Goal: Register for event/course: Sign up to attend an event or enroll in a course

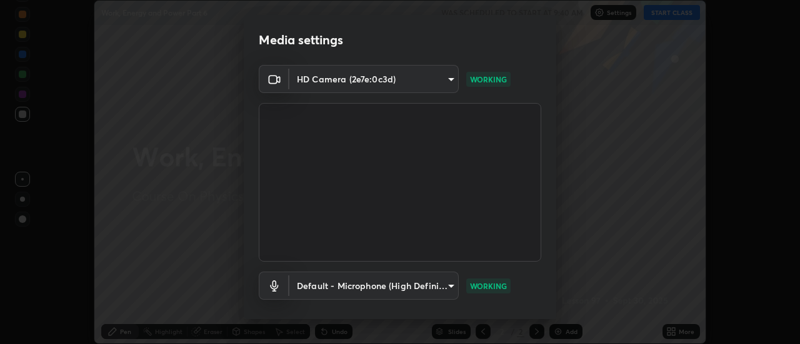
scroll to position [66, 0]
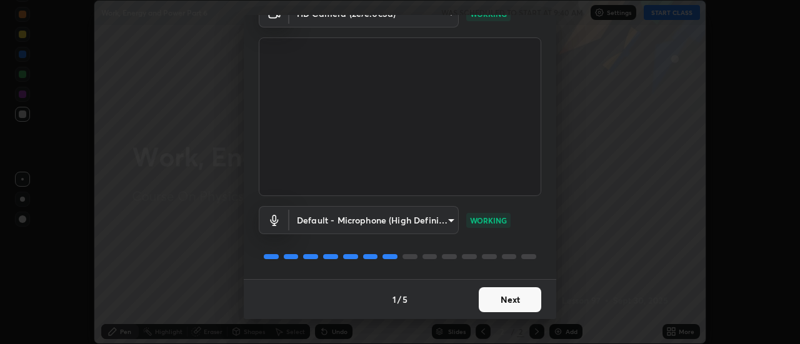
click at [498, 299] on button "Next" at bounding box center [510, 299] width 62 height 25
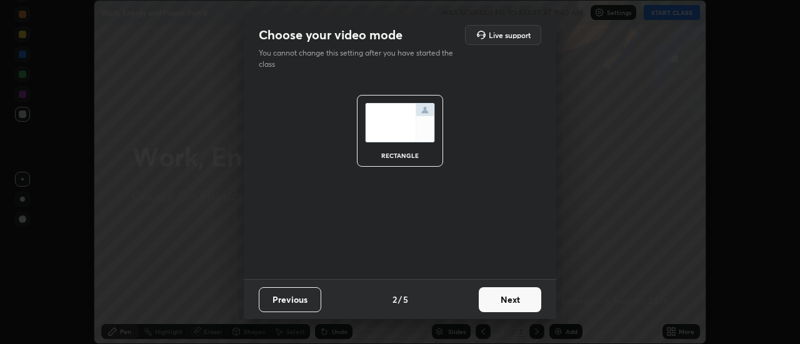
scroll to position [0, 0]
click at [509, 296] on button "Next" at bounding box center [510, 299] width 62 height 25
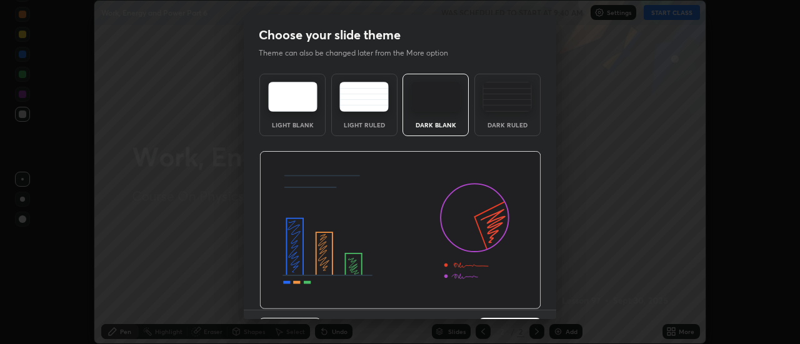
scroll to position [31, 0]
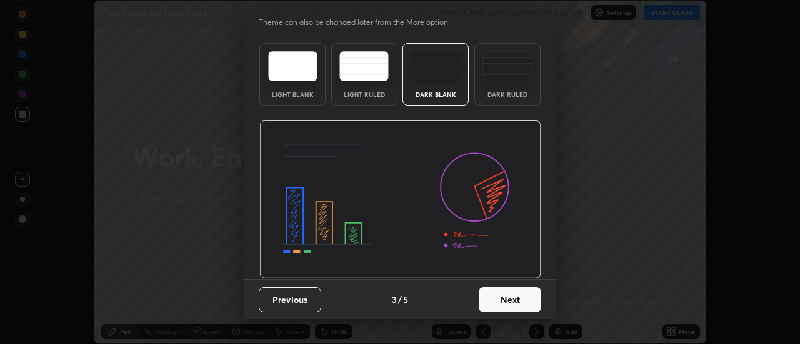
click at [507, 300] on button "Next" at bounding box center [510, 299] width 62 height 25
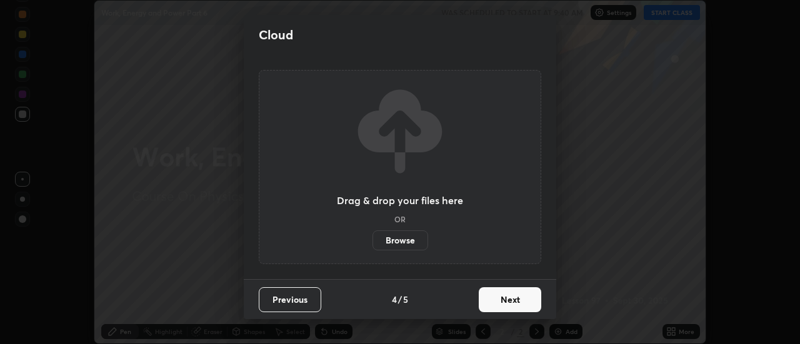
click at [509, 299] on button "Next" at bounding box center [510, 299] width 62 height 25
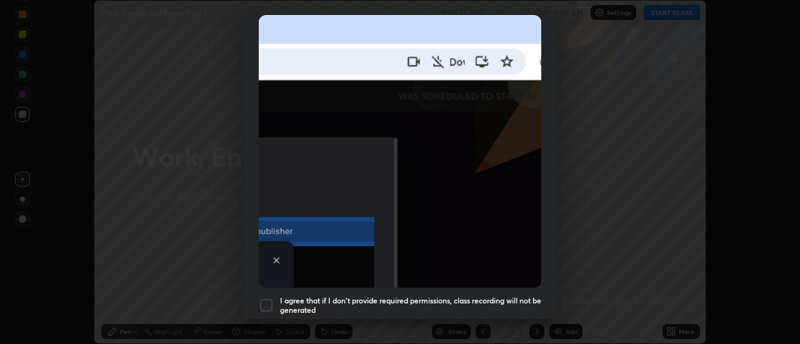
scroll to position [287, 0]
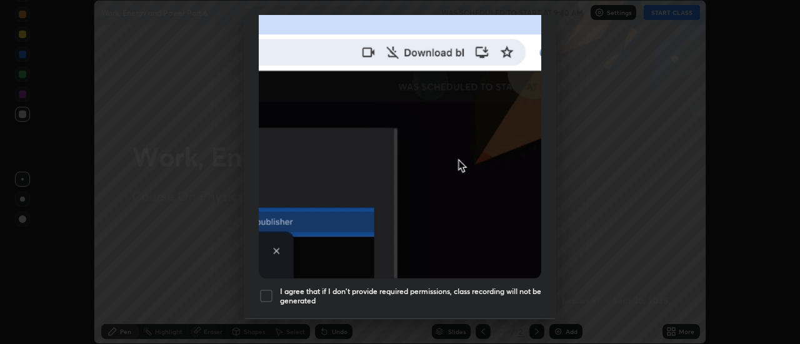
click at [470, 287] on h5 "I agree that if I don't provide required permissions, class recording will not …" at bounding box center [410, 296] width 261 height 19
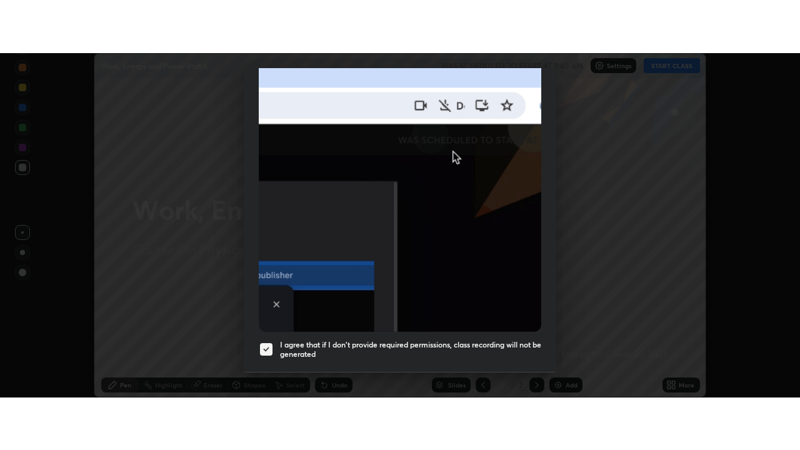
scroll to position [320, 0]
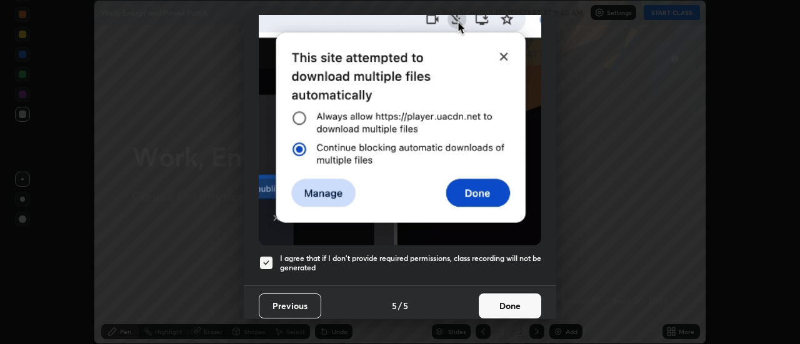
click at [509, 297] on button "Done" at bounding box center [510, 306] width 62 height 25
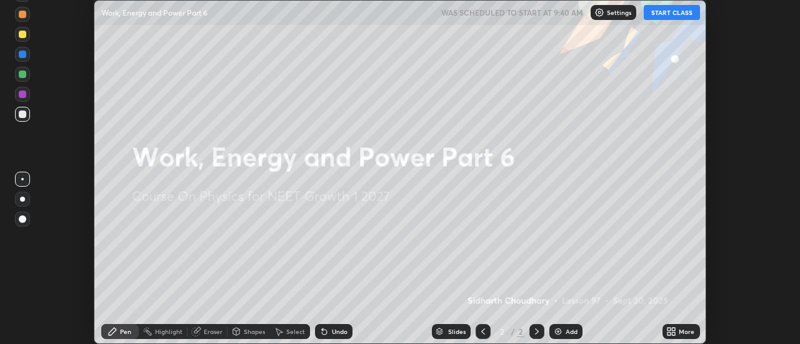
click at [668, 11] on button "START CLASS" at bounding box center [671, 12] width 56 height 15
click at [673, 334] on icon at bounding box center [673, 333] width 3 height 3
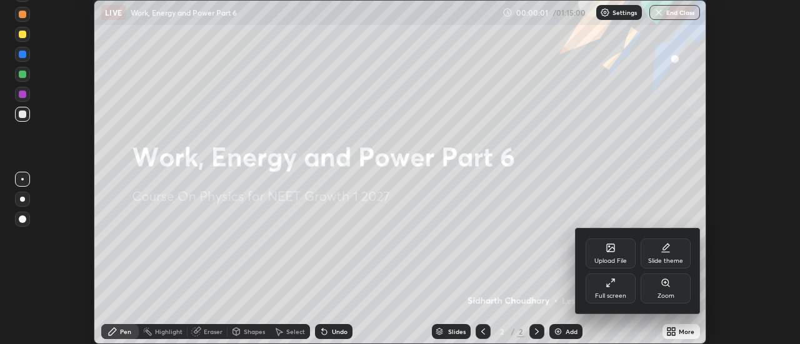
click at [611, 293] on div "Full screen" at bounding box center [610, 296] width 31 height 6
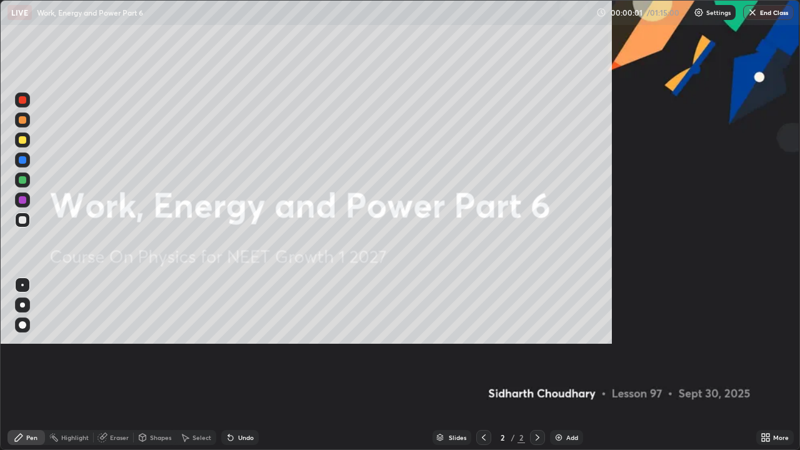
scroll to position [450, 800]
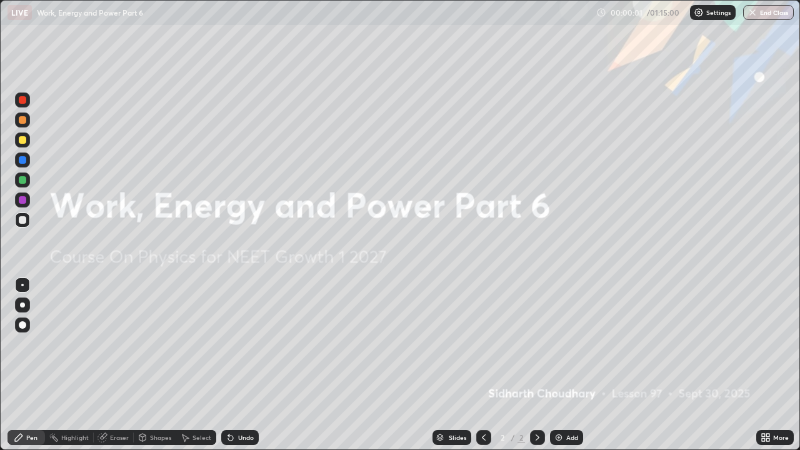
click at [562, 344] on div "Add" at bounding box center [566, 437] width 33 height 15
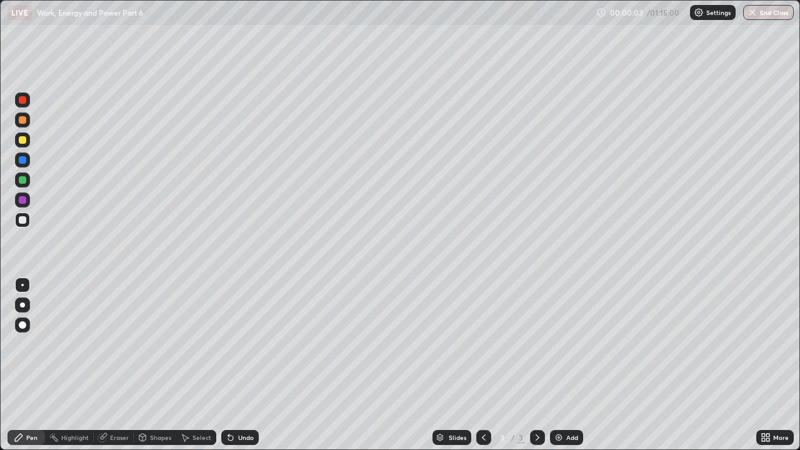
click at [22, 305] on div at bounding box center [22, 304] width 5 height 5
click at [27, 224] on div at bounding box center [22, 219] width 15 height 15
click at [21, 141] on div at bounding box center [22, 139] width 7 height 7
click at [24, 220] on div at bounding box center [22, 219] width 7 height 7
click at [22, 122] on div at bounding box center [22, 119] width 7 height 7
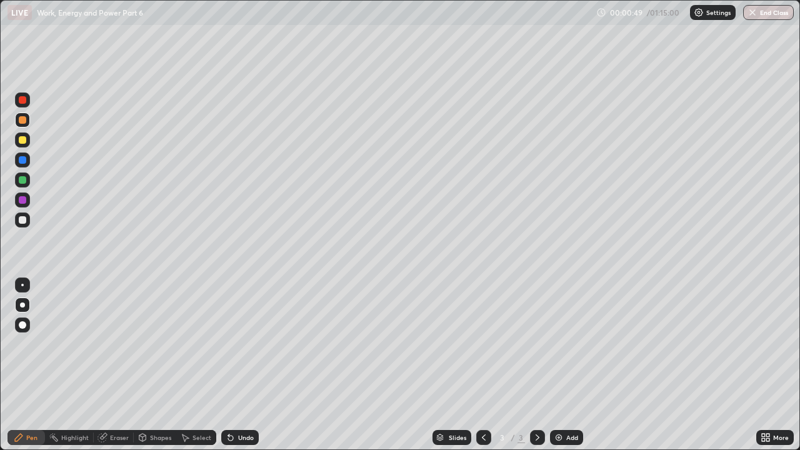
click at [22, 218] on div at bounding box center [22, 219] width 7 height 7
click at [27, 159] on div at bounding box center [22, 159] width 15 height 15
click at [24, 139] on div at bounding box center [22, 139] width 7 height 7
click at [25, 177] on div at bounding box center [22, 179] width 7 height 7
click at [241, 344] on div "Undo" at bounding box center [246, 437] width 16 height 6
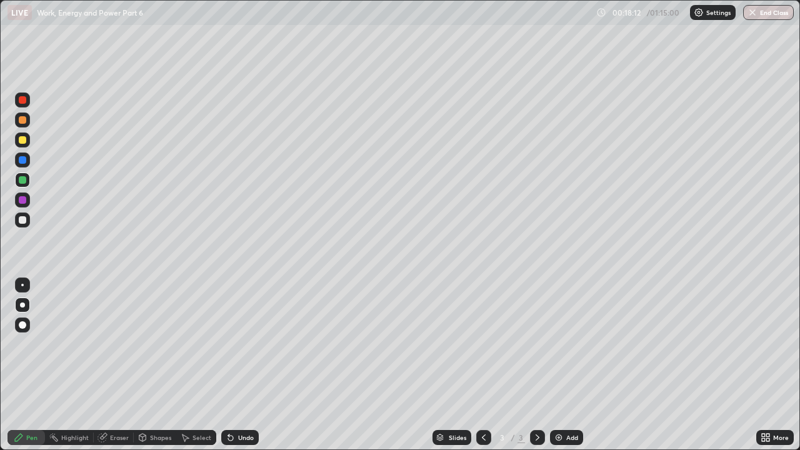
click at [564, 344] on div "Add" at bounding box center [566, 437] width 33 height 15
click at [22, 222] on div at bounding box center [22, 219] width 7 height 7
click at [23, 141] on div at bounding box center [22, 139] width 7 height 7
click at [22, 218] on div at bounding box center [22, 219] width 7 height 7
click at [22, 140] on div at bounding box center [22, 139] width 7 height 7
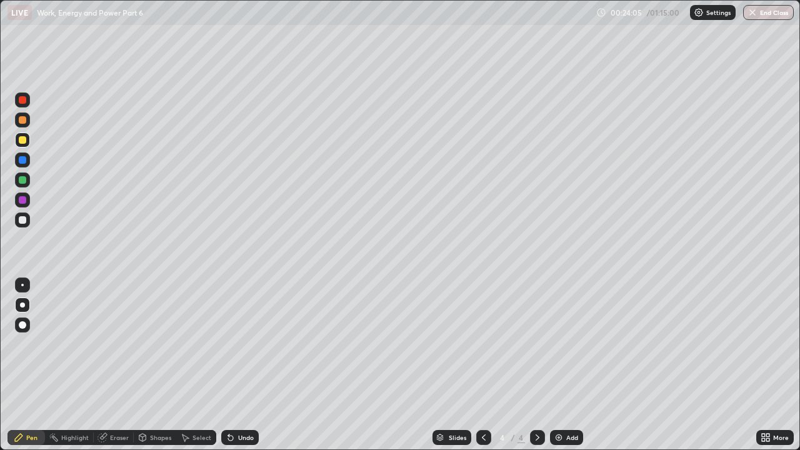
click at [23, 220] on div at bounding box center [22, 219] width 7 height 7
click at [21, 137] on div at bounding box center [22, 139] width 7 height 7
click at [24, 219] on div at bounding box center [22, 219] width 7 height 7
click at [22, 141] on div at bounding box center [22, 139] width 7 height 7
click at [22, 119] on div at bounding box center [22, 119] width 7 height 7
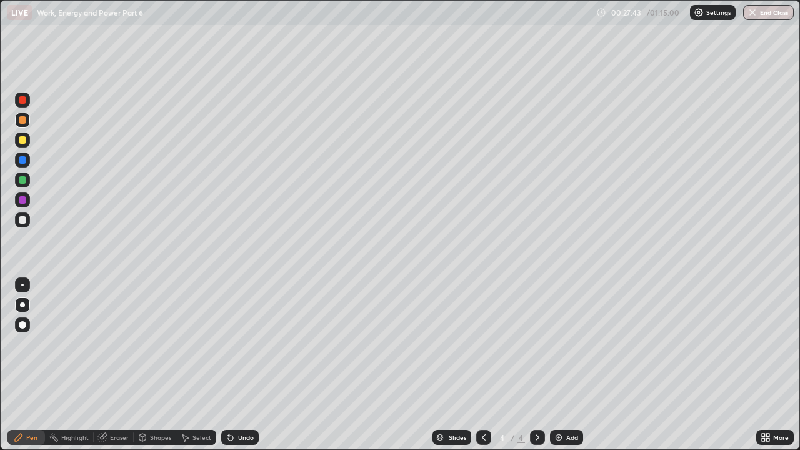
click at [24, 220] on div at bounding box center [22, 219] width 7 height 7
click at [568, 344] on div "Add" at bounding box center [572, 437] width 12 height 6
click at [28, 219] on div at bounding box center [22, 219] width 15 height 15
click at [22, 139] on div at bounding box center [22, 139] width 7 height 7
click at [26, 223] on div at bounding box center [22, 219] width 15 height 15
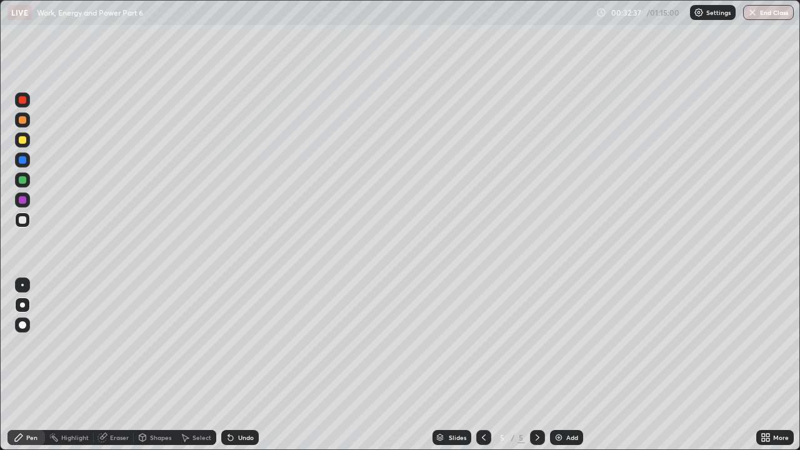
click at [24, 123] on div at bounding box center [22, 119] width 7 height 7
click at [22, 144] on div at bounding box center [22, 139] width 15 height 15
click at [28, 223] on div at bounding box center [22, 219] width 15 height 15
click at [22, 159] on div at bounding box center [22, 159] width 7 height 7
click at [24, 181] on div at bounding box center [22, 179] width 7 height 7
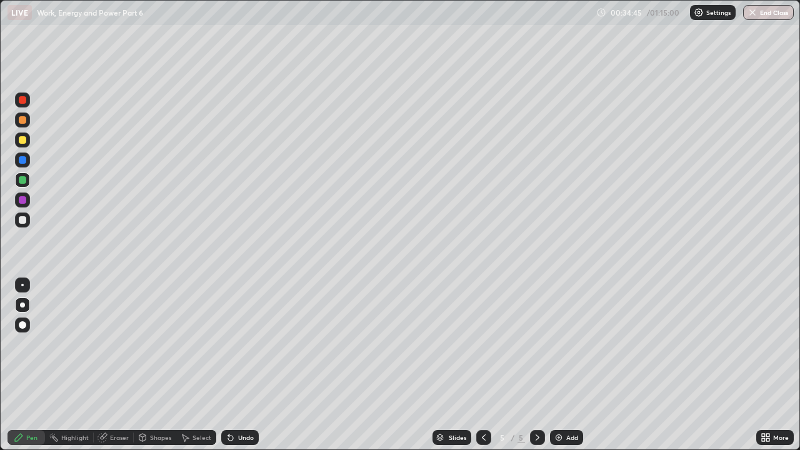
click at [25, 220] on div at bounding box center [22, 219] width 7 height 7
click at [569, 344] on div "Add" at bounding box center [566, 437] width 33 height 15
click at [26, 219] on div at bounding box center [22, 219] width 7 height 7
click at [26, 125] on div at bounding box center [22, 119] width 15 height 15
click at [22, 220] on div at bounding box center [22, 219] width 7 height 7
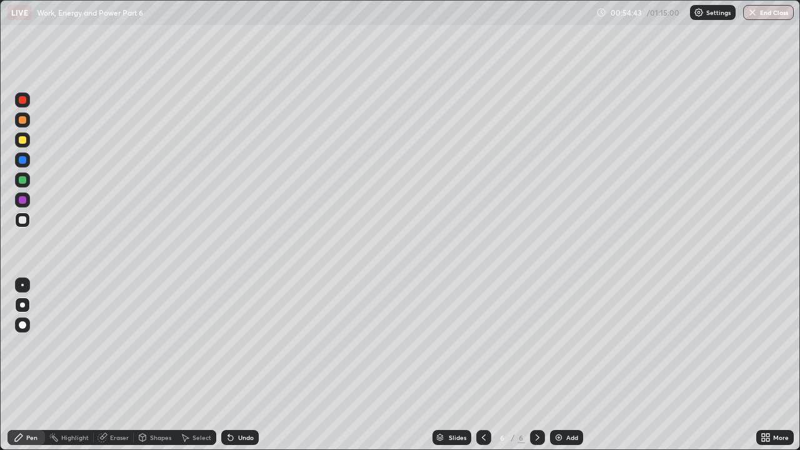
click at [28, 220] on div at bounding box center [22, 219] width 15 height 15
click at [24, 180] on div at bounding box center [22, 179] width 7 height 7
click at [22, 179] on div at bounding box center [22, 179] width 7 height 7
click at [21, 221] on div at bounding box center [22, 219] width 7 height 7
click at [575, 344] on div "Add" at bounding box center [566, 437] width 33 height 15
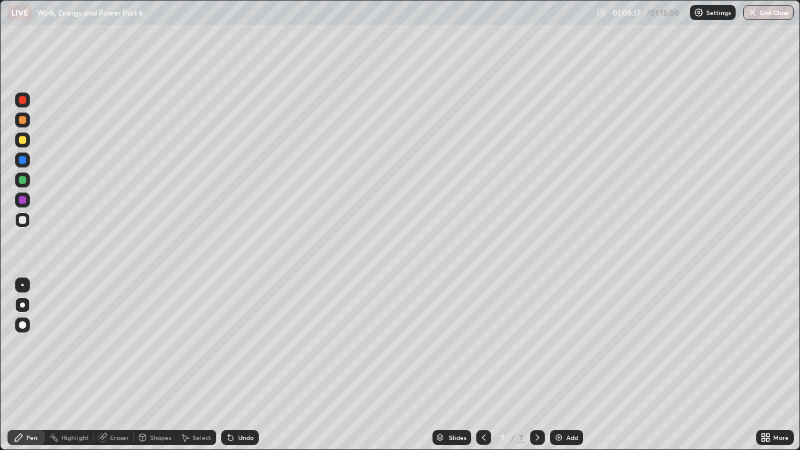
click at [23, 140] on div at bounding box center [22, 139] width 7 height 7
click at [20, 122] on div at bounding box center [22, 119] width 7 height 7
click at [768, 13] on button "End Class" at bounding box center [768, 12] width 49 height 15
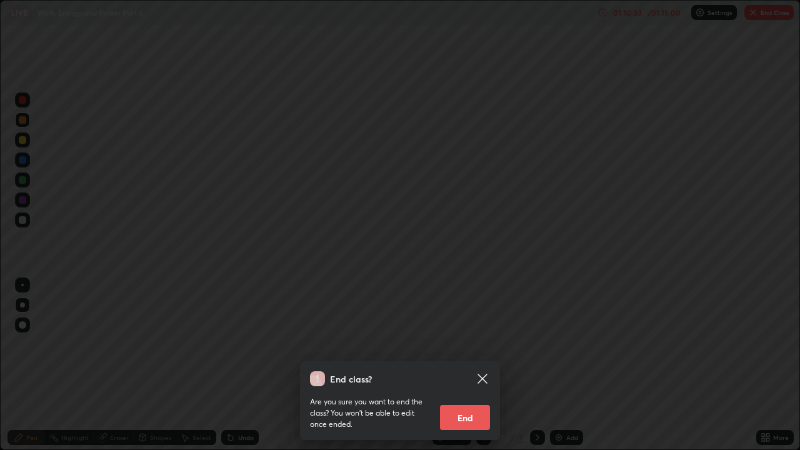
click at [464, 344] on button "End" at bounding box center [465, 417] width 50 height 25
